Goal: Information Seeking & Learning: Learn about a topic

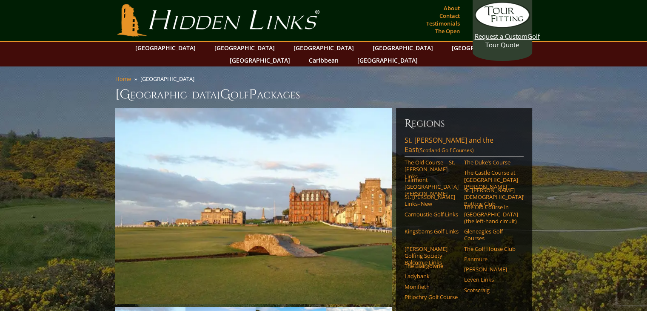
click at [477, 255] on link "Panmure" at bounding box center [491, 258] width 54 height 7
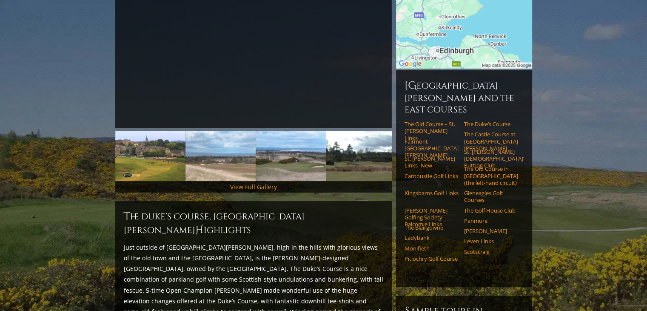
scroll to position [204, 0]
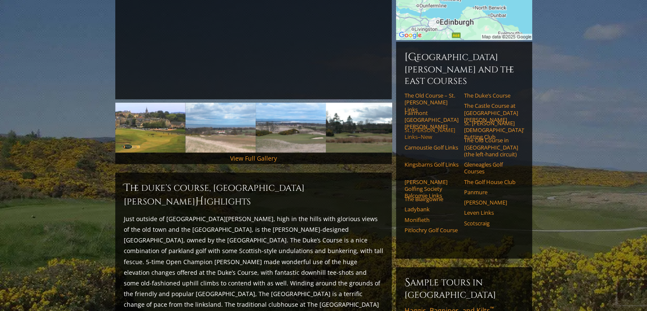
click at [434, 126] on link "St. Andrews Links–New" at bounding box center [432, 133] width 54 height 14
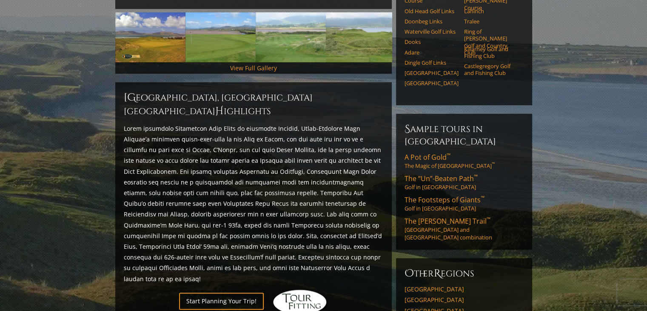
scroll to position [249, 0]
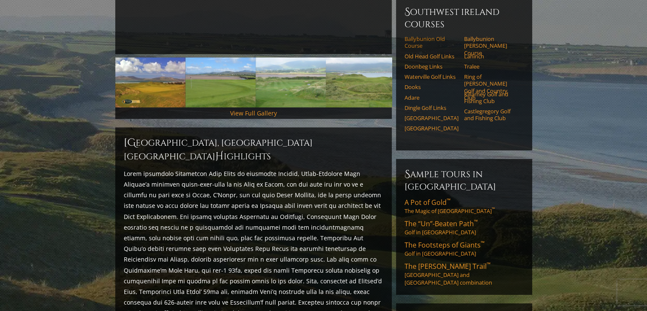
click at [428, 35] on link "Ballybunion Old Course" at bounding box center [432, 42] width 54 height 14
